Goal: Ask a question

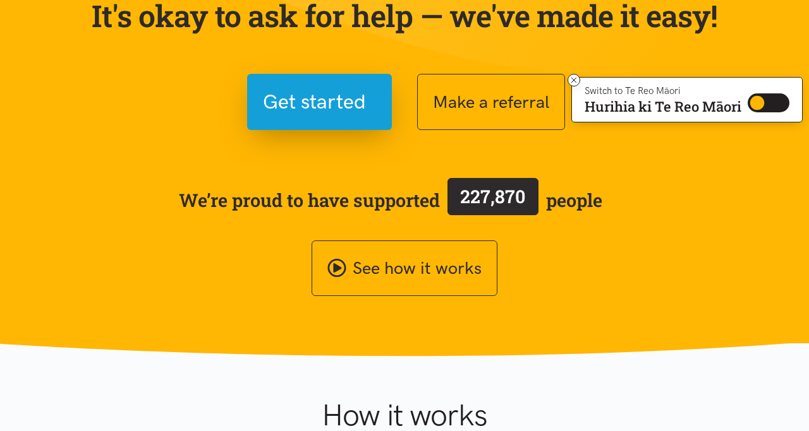
scroll to position [124, 0]
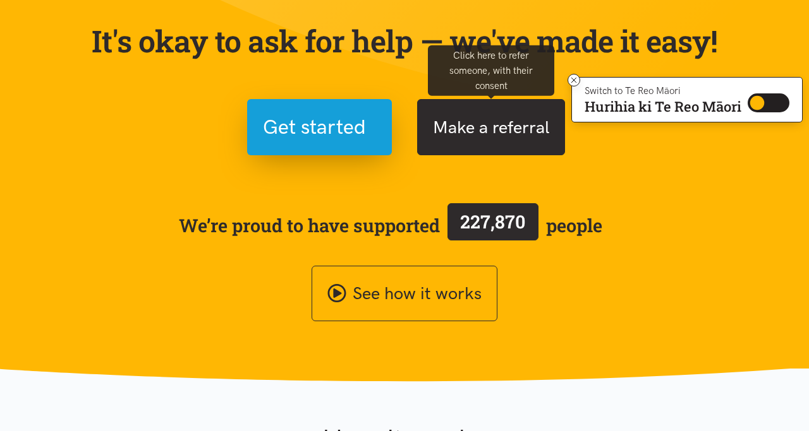
click at [456, 141] on button "Make a referral" at bounding box center [491, 127] width 148 height 56
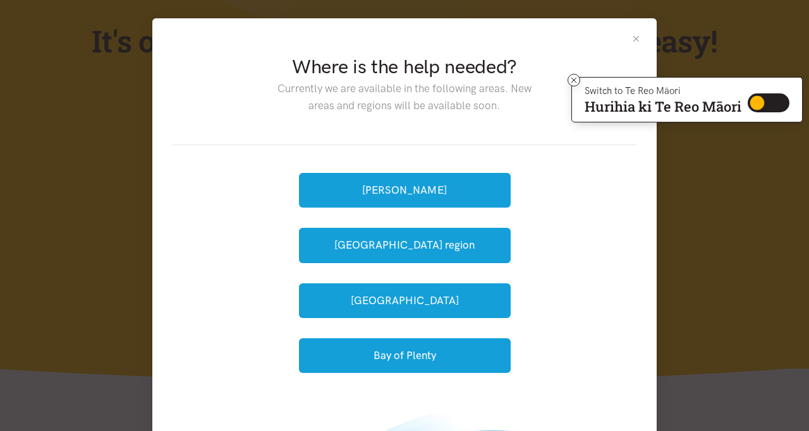
click at [639, 40] on button "Close" at bounding box center [635, 38] width 11 height 11
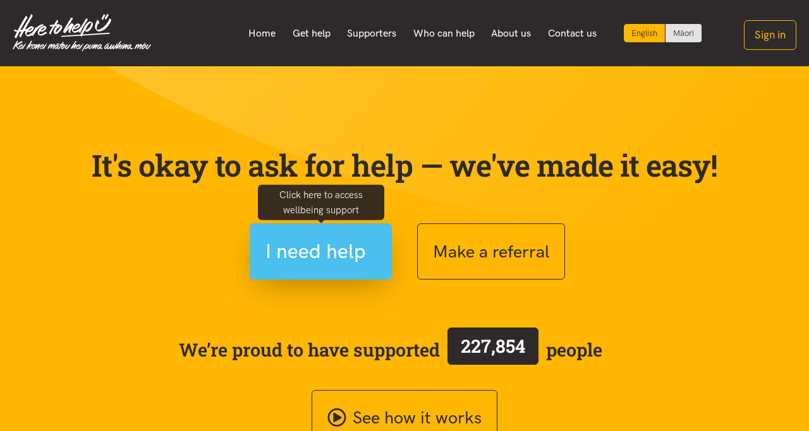
click at [351, 259] on span "I need help" at bounding box center [315, 252] width 100 height 32
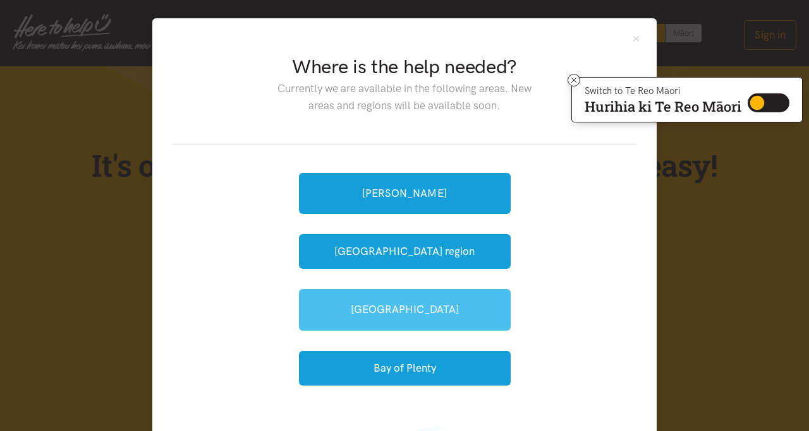
click at [366, 296] on link "[GEOGRAPHIC_DATA]" at bounding box center [405, 309] width 212 height 41
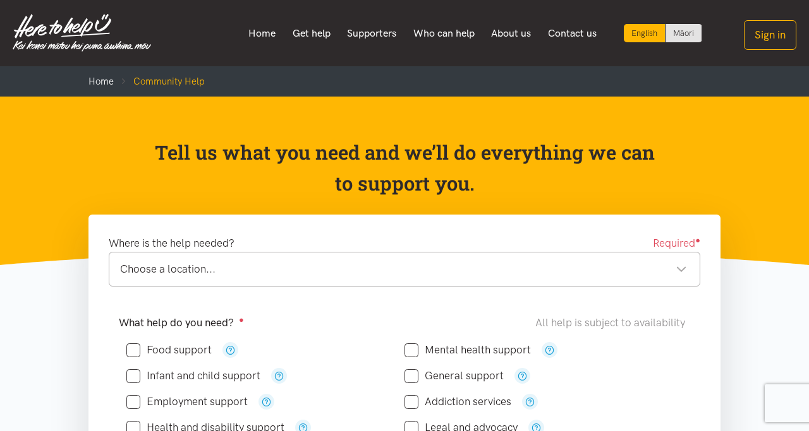
scroll to position [17, 0]
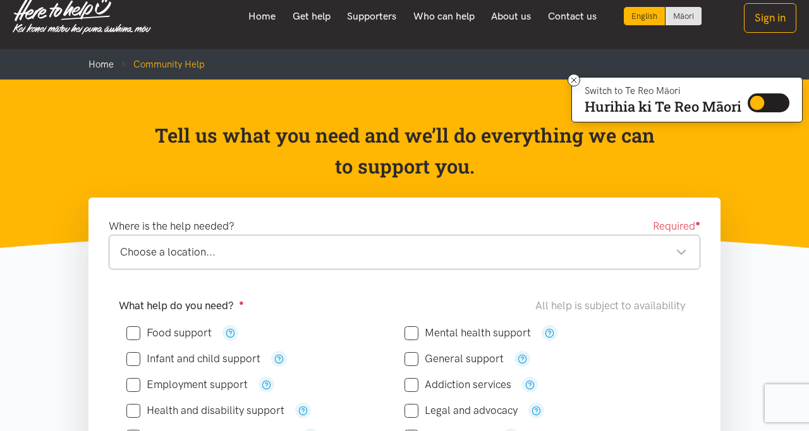
click at [220, 253] on div "Choose a location..." at bounding box center [403, 252] width 567 height 17
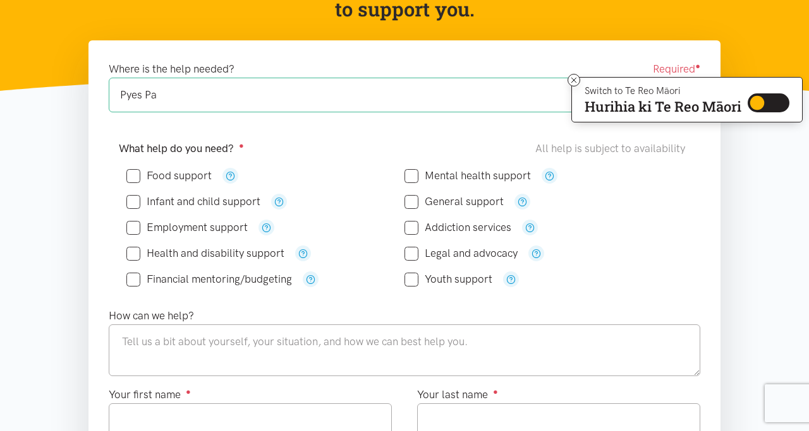
scroll to position [175, 0]
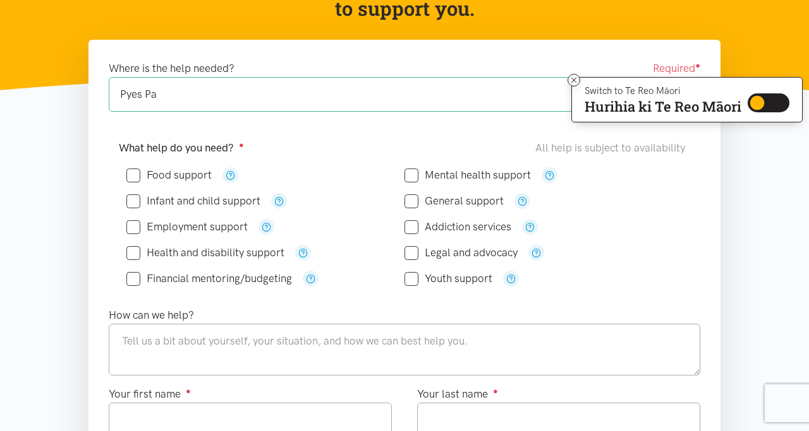
click at [168, 90] on div "Pyes Pa" at bounding box center [403, 94] width 567 height 17
click at [111, 202] on div "What help do you need? ● All help is subject to availability Food support" at bounding box center [404, 218] width 596 height 157
click at [135, 171] on input "Food support" at bounding box center [168, 175] width 85 height 11
checkbox input "true"
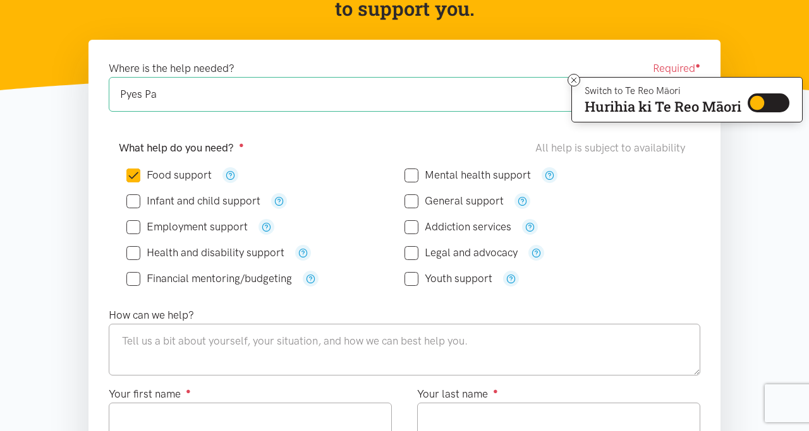
click at [412, 203] on input "General support" at bounding box center [453, 201] width 99 height 11
checkbox input "true"
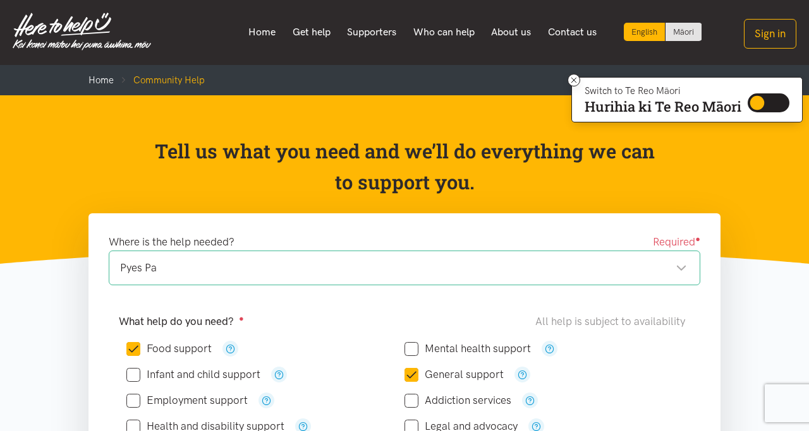
scroll to position [0, 0]
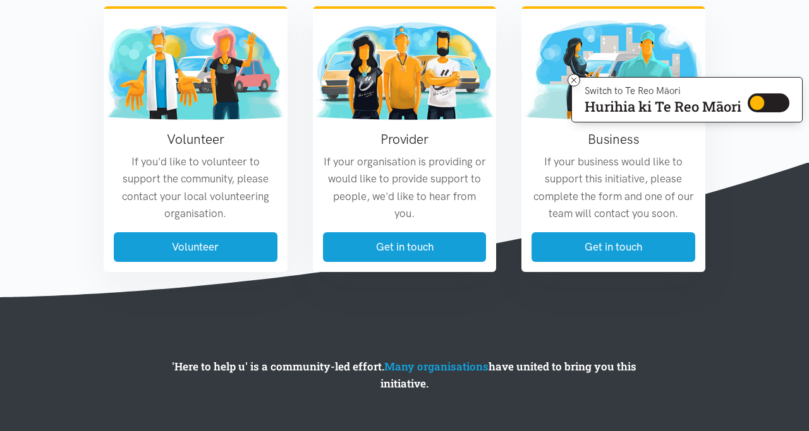
scroll to position [1618, 0]
